Goal: Task Accomplishment & Management: Use online tool/utility

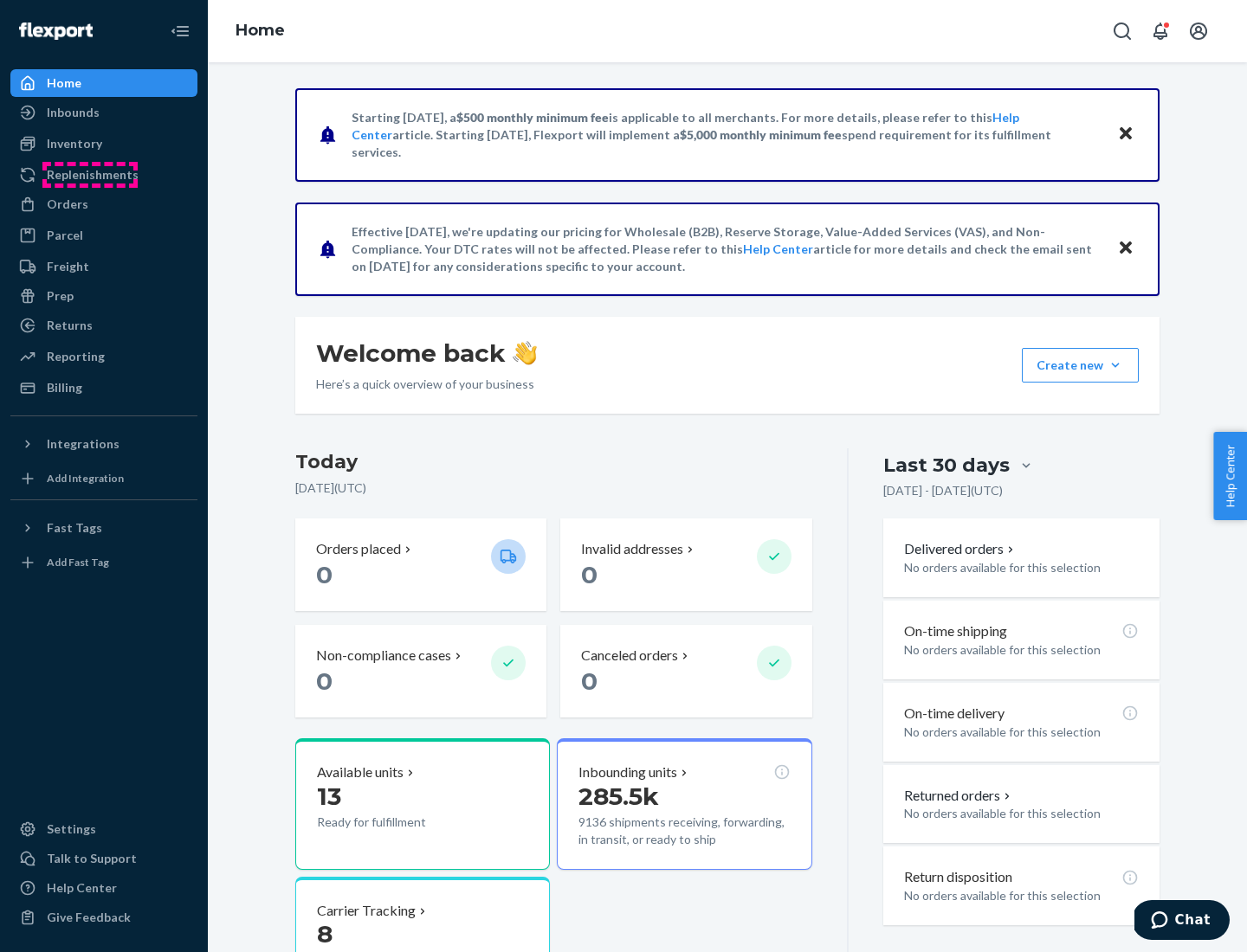
click at [90, 174] on div "Replenishments" at bounding box center [92, 174] width 92 height 17
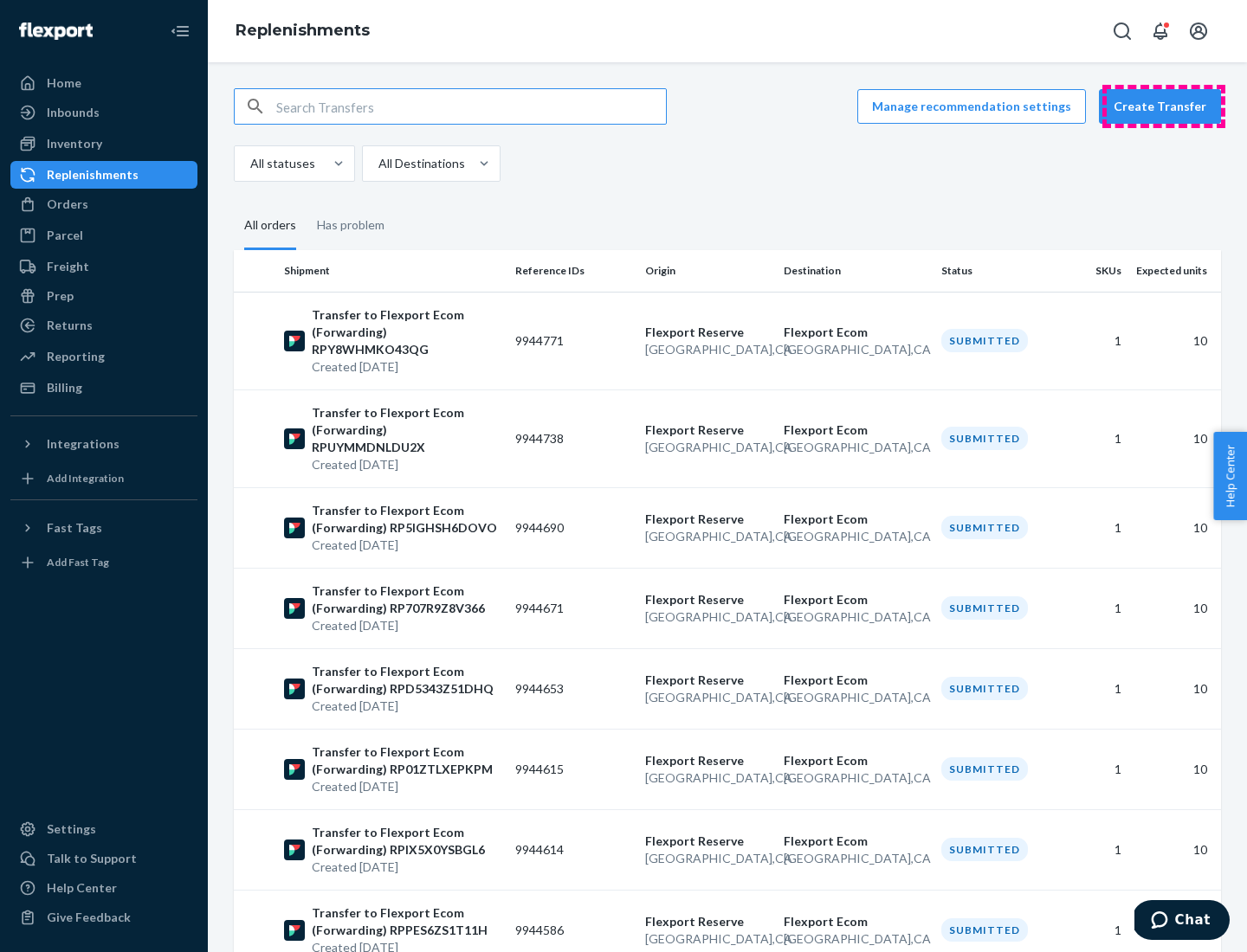
click at [1163, 107] on button "Create Transfer" at bounding box center [1159, 107] width 122 height 34
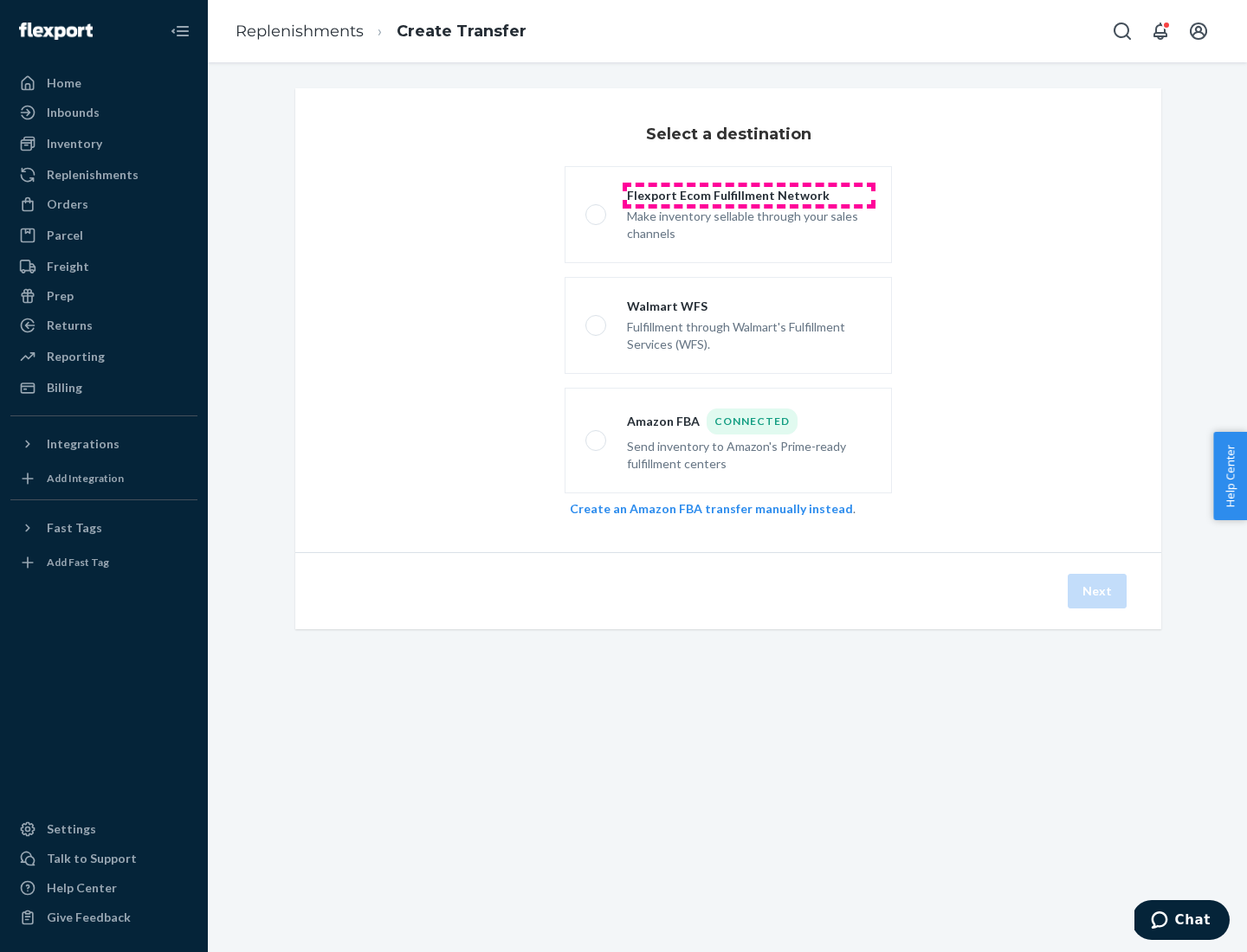
click at [748, 195] on div "Flexport Ecom Fulfillment Network" at bounding box center [748, 195] width 244 height 17
click at [597, 210] on input "Flexport Ecom Fulfillment Network Make inventory sellable through your sales ch…" at bounding box center [591, 215] width 11 height 11
radio input "true"
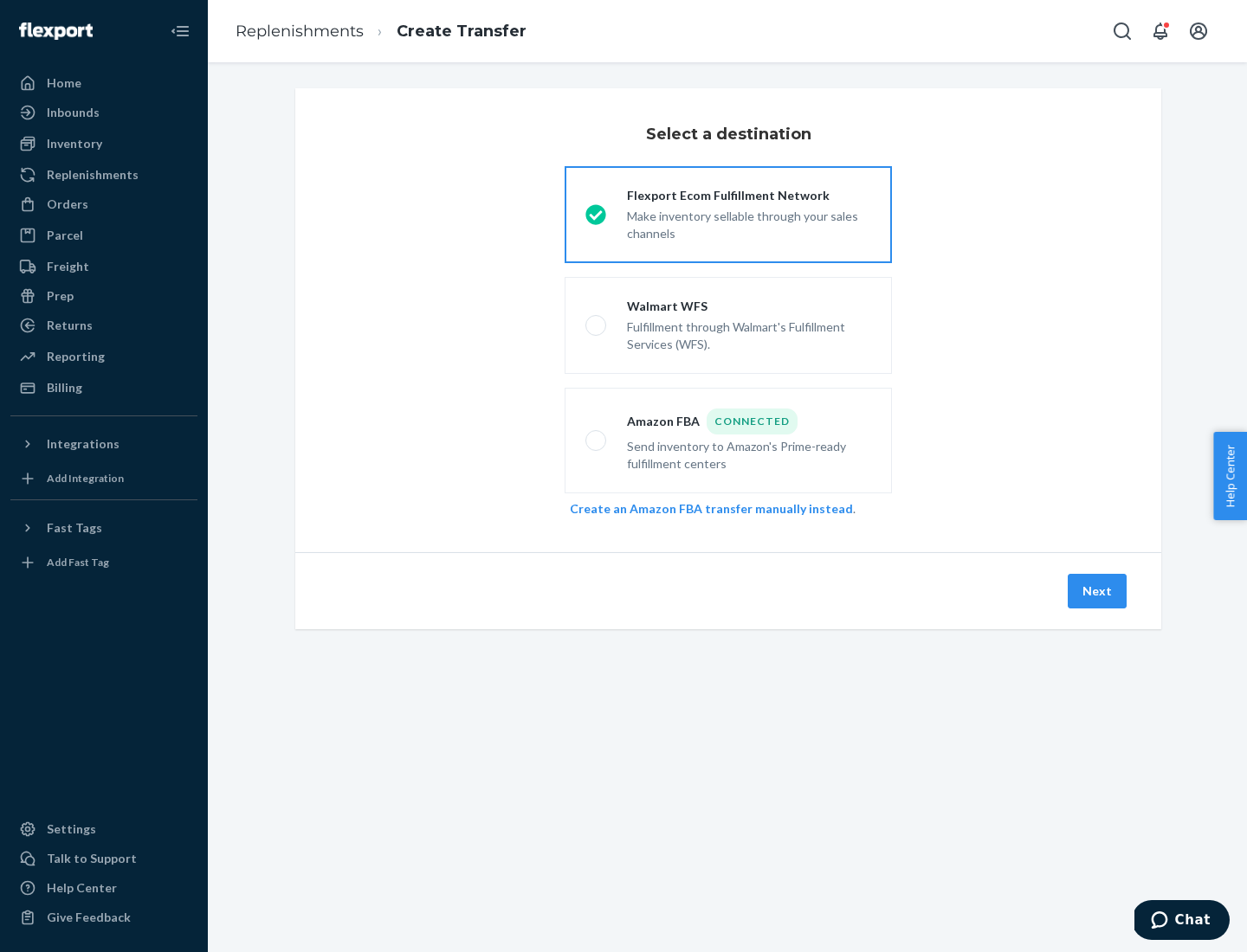
click at [1097, 591] on button "Next" at bounding box center [1097, 591] width 59 height 34
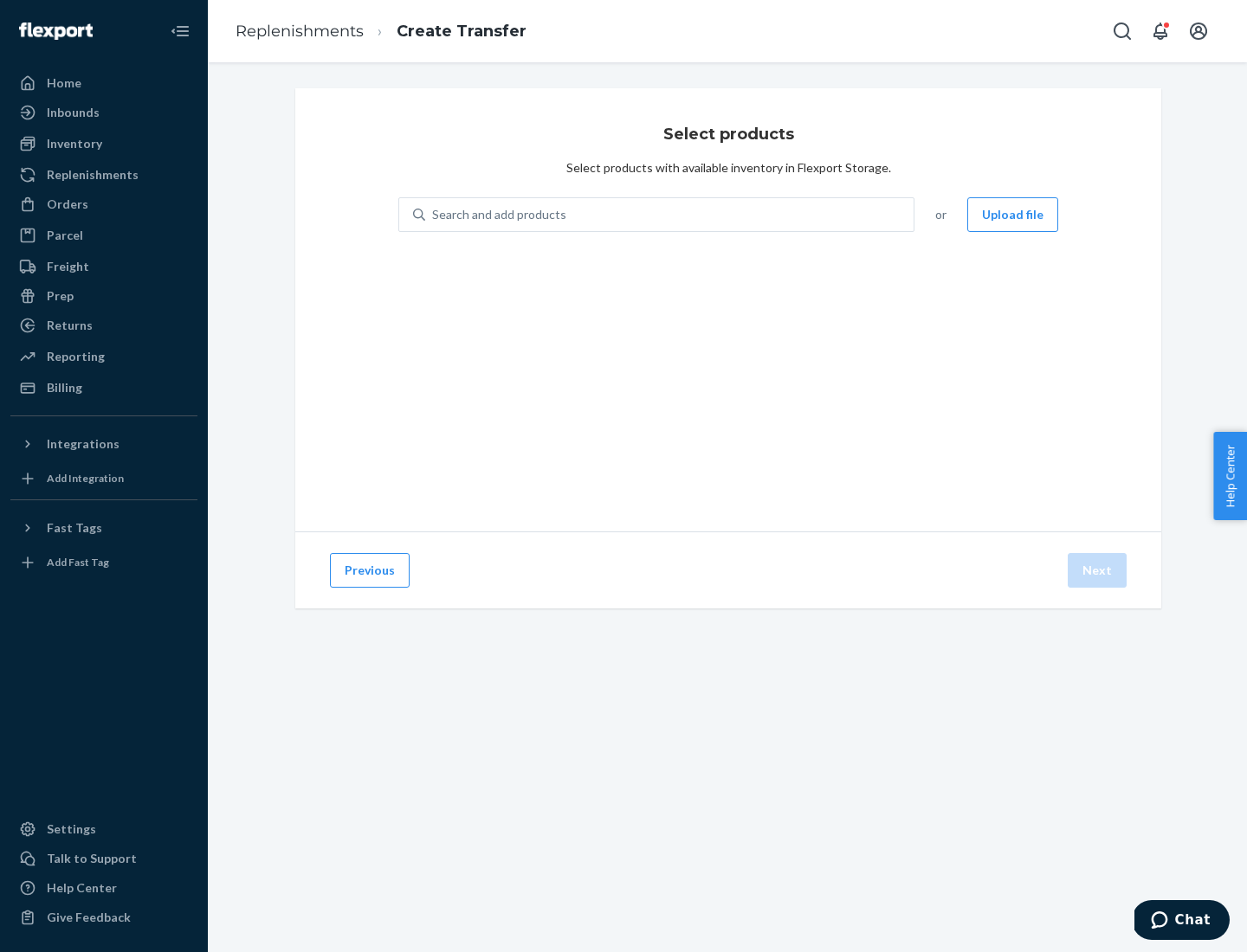
click at [1013, 214] on button "Upload file" at bounding box center [1012, 214] width 91 height 34
